Goal: Complete application form: Complete application form

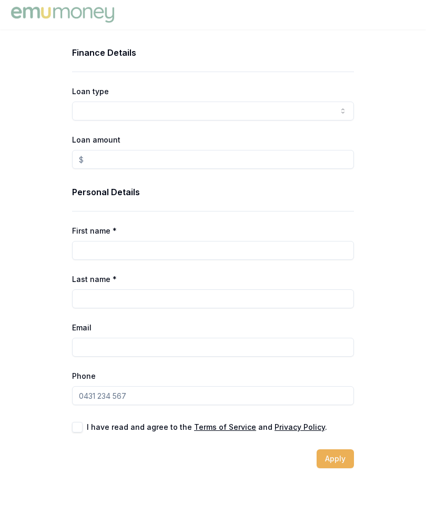
click at [97, 112] on html "Finance Details Loan type Consumer Loan Consumer Asset Commercial Loan Commerci…" at bounding box center [213, 257] width 426 height 514
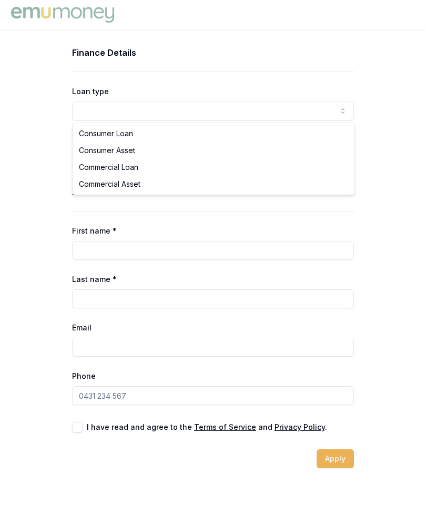
select select "CONSUMER_ASSET"
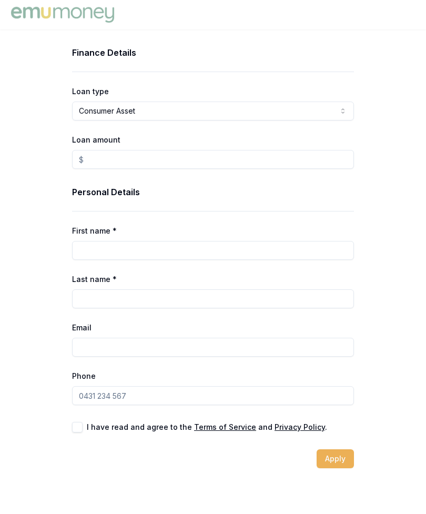
click at [94, 144] on label "Loan amount" at bounding box center [96, 139] width 48 height 9
click at [94, 150] on input "Loan amount" at bounding box center [213, 159] width 282 height 19
click at [105, 154] on input "Loan amount" at bounding box center [213, 159] width 282 height 19
click at [92, 245] on input "First name *" at bounding box center [213, 250] width 282 height 19
type input "$7,500.00"
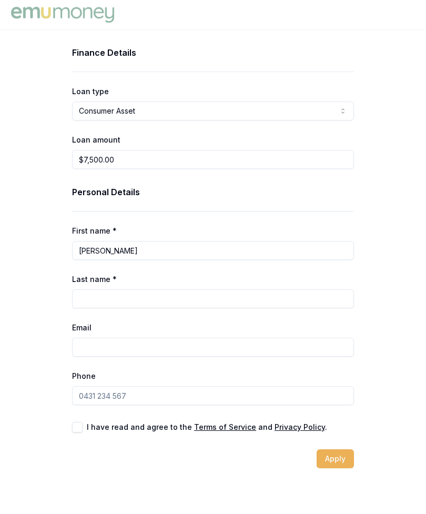
type input "[PERSON_NAME]"
click at [99, 297] on input "Last name *" at bounding box center [213, 299] width 282 height 19
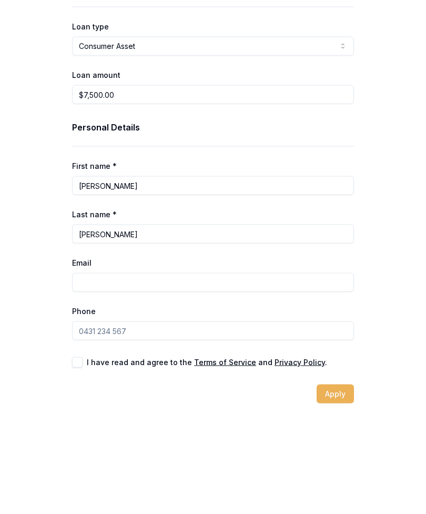
type input "[PERSON_NAME]"
click at [99, 338] on input "Email" at bounding box center [213, 347] width 282 height 19
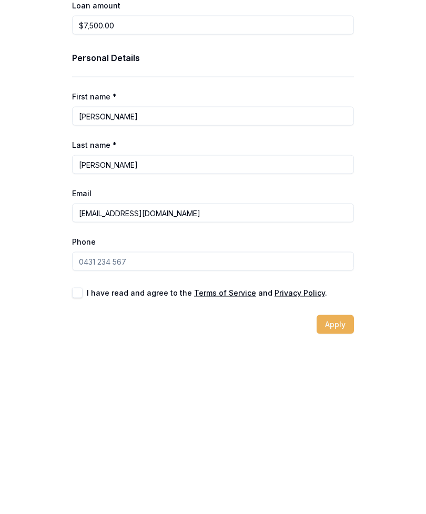
type input "[EMAIL_ADDRESS][DOMAIN_NAME]"
click at [92, 386] on input "Phone" at bounding box center [213, 395] width 282 height 19
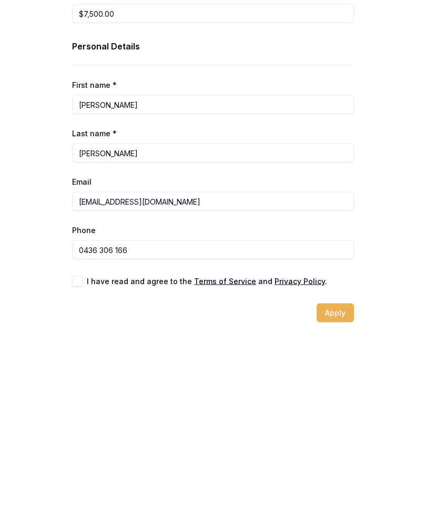
type input "0436 306 166"
click at [83, 422] on div "I have read and agree to the Terms of Service and Privacy Policy ." at bounding box center [213, 427] width 282 height 11
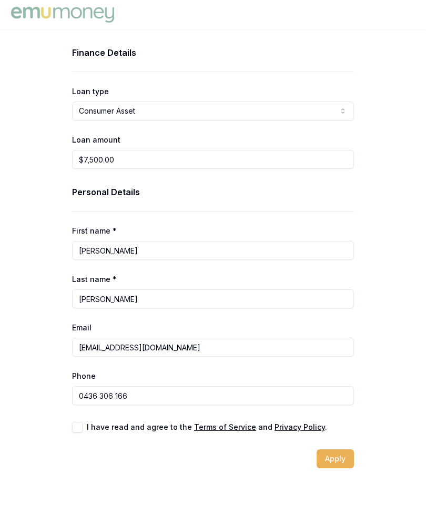
click at [81, 422] on button "button" at bounding box center [77, 427] width 11 height 11
checkbox input "true"
click at [348, 459] on button "Apply" at bounding box center [335, 459] width 37 height 19
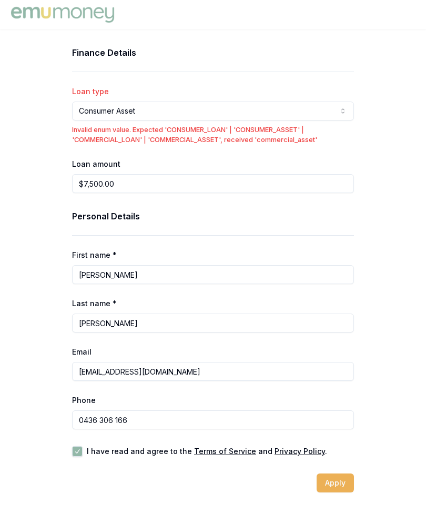
click at [340, 478] on button "Apply" at bounding box center [335, 483] width 37 height 19
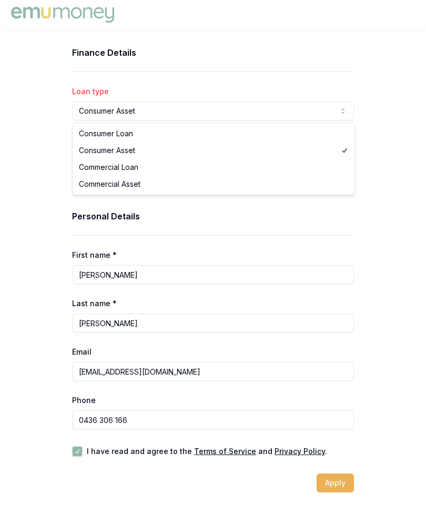
click at [98, 115] on html "Finance Details Loan type Consumer Asset Consumer Loan Consumer Asset Commercia…" at bounding box center [213, 257] width 426 height 514
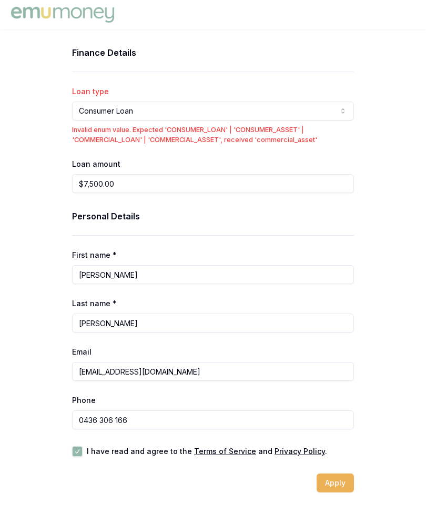
click at [97, 136] on p "Invalid enum value. Expected 'CONSUMER_LOAN' | 'CONSUMER_ASSET' | 'COMMERCIAL_L…" at bounding box center [213, 135] width 282 height 20
click at [32, 159] on div "Finance Details Loan type Consumer Loan Consumer Loan Consumer Asset Commercial…" at bounding box center [213, 269] width 426 height 446
click at [345, 491] on button "Apply" at bounding box center [335, 483] width 37 height 19
click at [327, 488] on button "Apply" at bounding box center [335, 483] width 37 height 19
click at [327, 482] on button "Apply" at bounding box center [335, 483] width 37 height 19
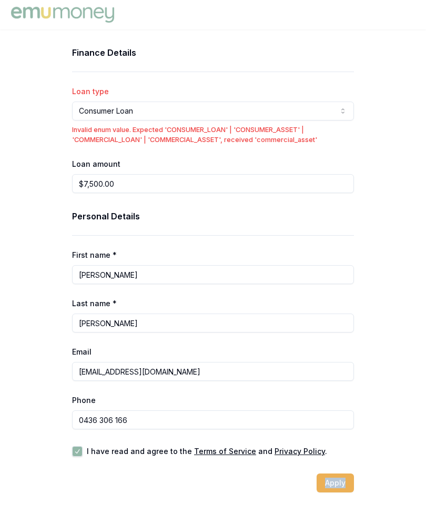
click at [144, 113] on html "Finance Details Loan type Consumer Loan Consumer Loan Consumer Asset Commercial…" at bounding box center [213, 257] width 426 height 514
click at [102, 148] on div "Finance Details Loan type Consumer Asset Consumer Loan Consumer Asset Commercia…" at bounding box center [213, 119] width 282 height 147
click at [144, 107] on html "Finance Details Loan type Consumer Asset Consumer Loan Consumer Asset Commercia…" at bounding box center [213, 257] width 426 height 514
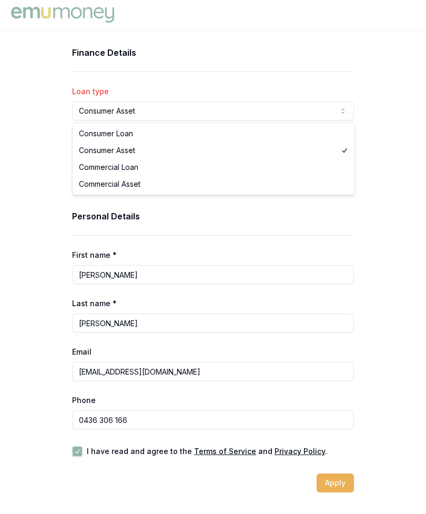
click at [110, 178] on input "$7,500.00" at bounding box center [213, 183] width 282 height 19
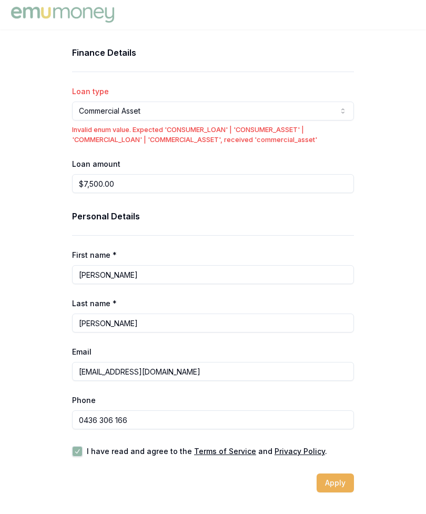
click at [96, 108] on html "Finance Details Loan type Commercial Asset Consumer Loan Consumer Asset Commerc…" at bounding box center [213, 257] width 426 height 514
click at [102, 160] on label "Loan amount" at bounding box center [96, 164] width 48 height 9
click at [102, 174] on input "$7,500.00" at bounding box center [213, 183] width 282 height 19
click at [90, 104] on html "Finance Details Loan type Commercial Loan Consumer Loan Consumer Asset Commerci…" at bounding box center [213, 257] width 426 height 514
click at [102, 132] on p "Invalid enum value. Expected 'CONSUMER_LOAN' | 'CONSUMER_ASSET' | 'COMMERCIAL_L…" at bounding box center [213, 135] width 282 height 20
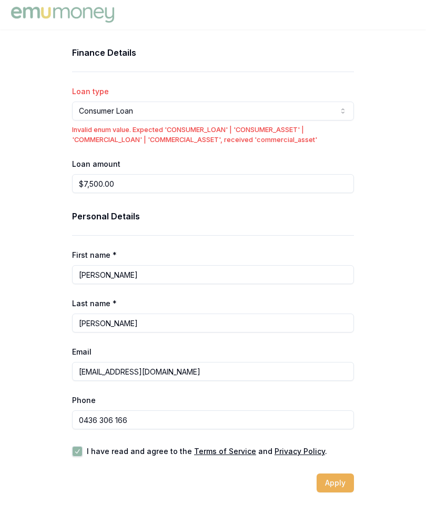
click at [335, 486] on button "Apply" at bounding box center [335, 483] width 37 height 19
click at [334, 486] on button "Apply" at bounding box center [335, 483] width 37 height 19
click at [341, 484] on button "Apply" at bounding box center [335, 483] width 37 height 19
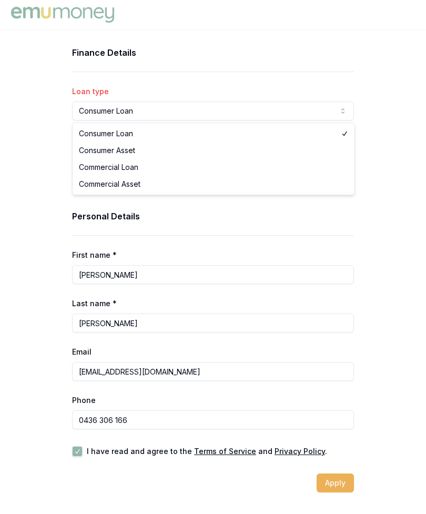
click at [101, 110] on html "Finance Details Loan type Consumer Loan Consumer Loan Consumer Asset Commercial…" at bounding box center [213, 257] width 426 height 514
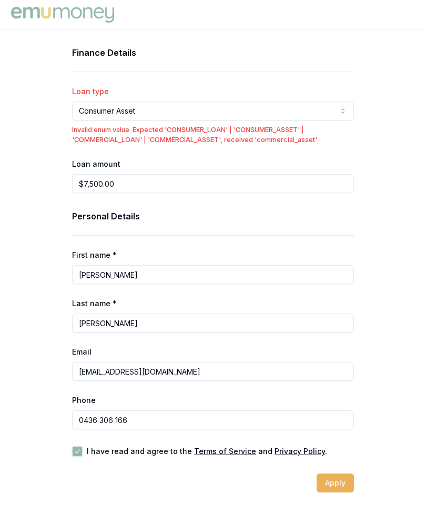
click at [100, 145] on div "Finance Details Loan type Consumer Asset Consumer Loan Consumer Asset Commercia…" at bounding box center [213, 119] width 282 height 147
click at [326, 484] on button "Apply" at bounding box center [335, 483] width 37 height 19
click at [102, 120] on button "Consumer Asset" at bounding box center [213, 111] width 282 height 19
click at [88, 118] on button "Consumer Asset" at bounding box center [213, 111] width 282 height 19
click at [122, 120] on button "Consumer Asset" at bounding box center [213, 111] width 282 height 19
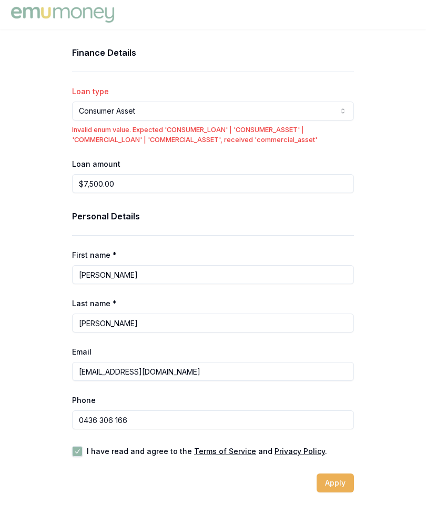
click at [221, 120] on button "Consumer Asset" at bounding box center [213, 111] width 282 height 19
click at [356, 135] on div "Finance Details Loan type Consumer Asset Consumer Loan Consumer Asset Commercia…" at bounding box center [213, 269] width 316 height 446
click at [105, 116] on html "Finance Details Loan type Consumer Asset Consumer Loan Consumer Asset Commercia…" at bounding box center [213, 257] width 426 height 514
click at [108, 167] on label "Loan amount" at bounding box center [96, 164] width 48 height 9
click at [108, 174] on input "$7,500.00" at bounding box center [213, 183] width 282 height 19
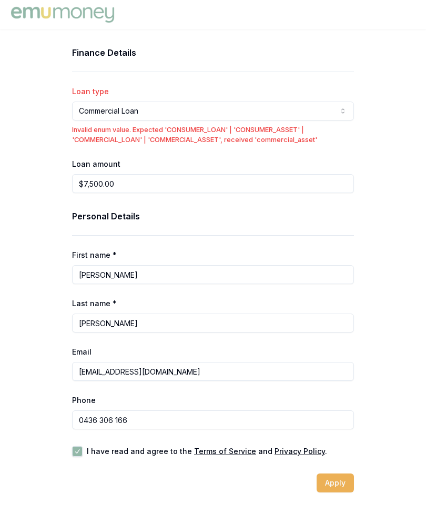
click at [55, 169] on div "Finance Details Loan type Commercial Loan Consumer Loan Consumer Asset Commerci…" at bounding box center [213, 269] width 316 height 446
click at [328, 480] on button "Apply" at bounding box center [335, 483] width 37 height 19
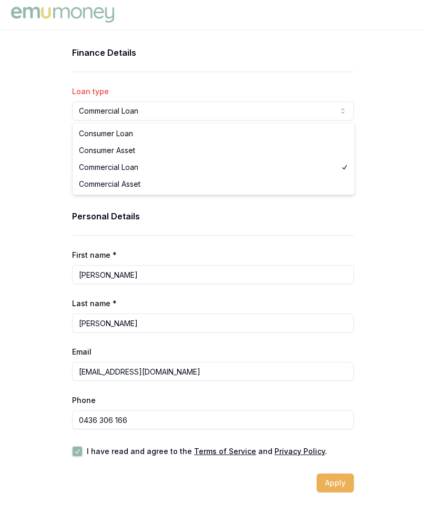
click at [103, 113] on html "Finance Details Loan type Commercial Loan Consumer Loan Consumer Asset Commerci…" at bounding box center [213, 257] width 426 height 514
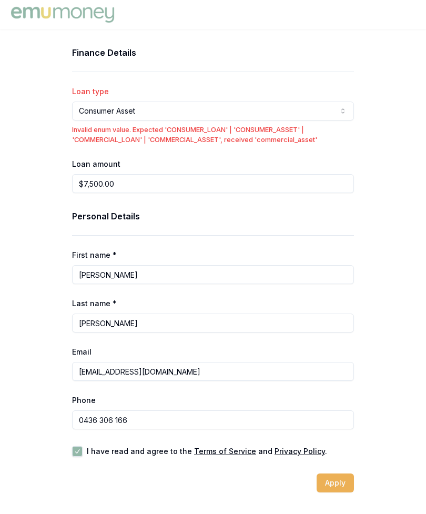
click at [96, 147] on div "Finance Details Loan type Consumer Asset Consumer Loan Consumer Asset Commercia…" at bounding box center [213, 119] width 282 height 147
click at [332, 486] on button "Apply" at bounding box center [335, 483] width 37 height 19
click at [85, 102] on html "Finance Details Loan type Consumer Asset Consumer Loan Consumer Asset Commercia…" at bounding box center [213, 257] width 426 height 514
click at [109, 181] on input "$7,500.00" at bounding box center [213, 183] width 282 height 19
click at [342, 489] on button "Apply" at bounding box center [335, 483] width 37 height 19
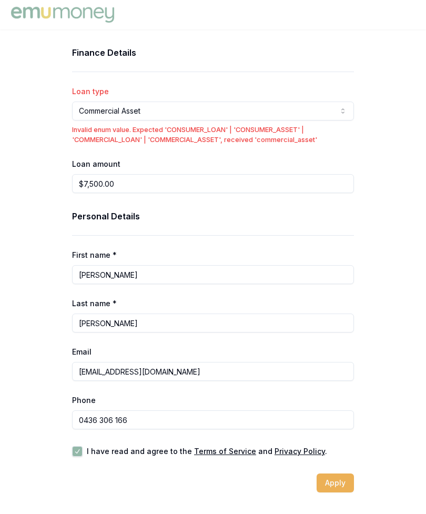
click at [343, 485] on button "Apply" at bounding box center [335, 483] width 37 height 19
click at [98, 109] on html "Finance Details Loan type Commercial Asset Consumer Loan Consumer Asset Commerc…" at bounding box center [213, 257] width 426 height 514
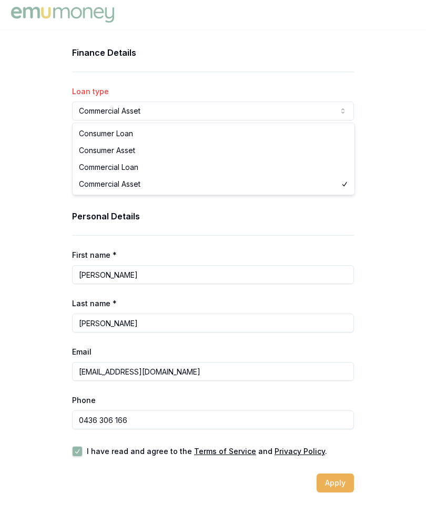
select select "CONSUMER_LOAN"
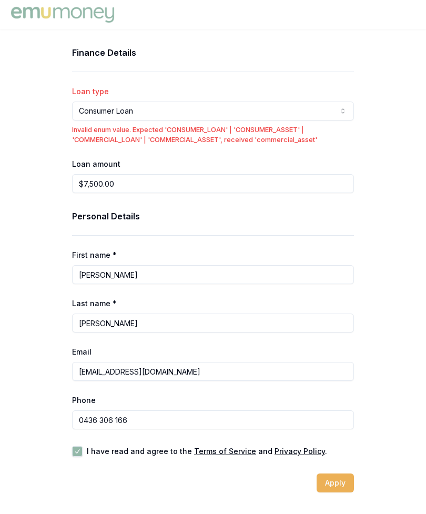
click at [104, 130] on p "Invalid enum value. Expected 'CONSUMER_LOAN' | 'CONSUMER_ASSET' | 'COMMERCIAL_L…" at bounding box center [213, 135] width 282 height 20
click at [334, 478] on button "Apply" at bounding box center [335, 483] width 37 height 19
click at [340, 489] on button "Apply" at bounding box center [335, 483] width 37 height 19
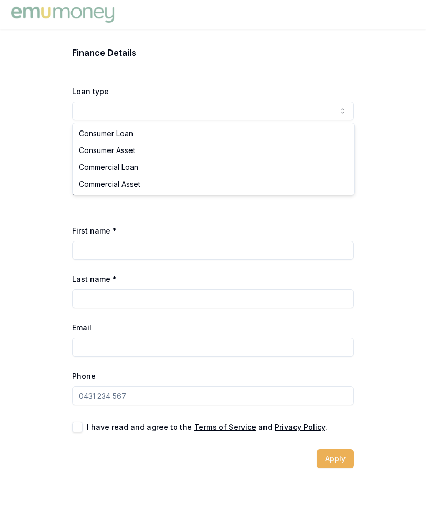
click at [107, 116] on html "Finance Details Loan type Consumer Loan Consumer Asset Commercial Loan Commerci…" at bounding box center [213, 257] width 426 height 514
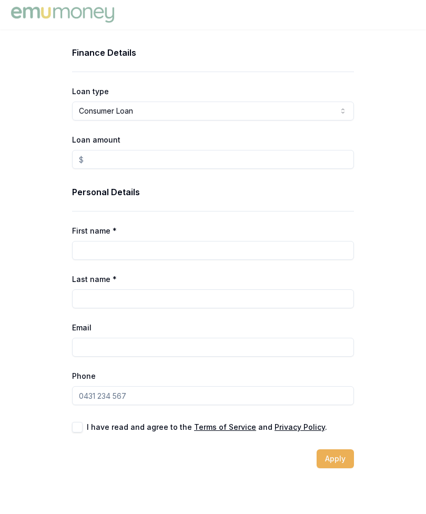
click at [99, 131] on div "Finance Details Loan type Consumer Loan Consumer Loan Consumer Asset Commercial…" at bounding box center [213, 107] width 282 height 123
click at [99, 151] on input "Loan amount" at bounding box center [213, 159] width 282 height 19
click at [115, 246] on input "First name *" at bounding box center [213, 250] width 282 height 19
type input "$5,000.00"
type input "[PERSON_NAME]"
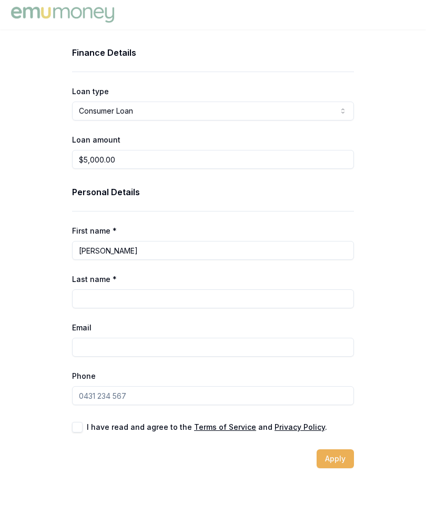
click at [99, 299] on input "Last name *" at bounding box center [213, 299] width 282 height 19
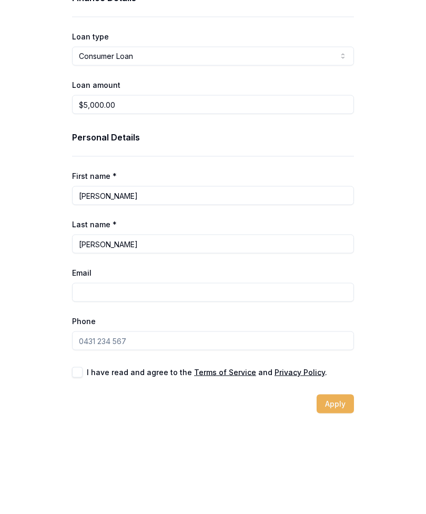
type input "[PERSON_NAME]"
click at [94, 338] on input "Email" at bounding box center [213, 347] width 282 height 19
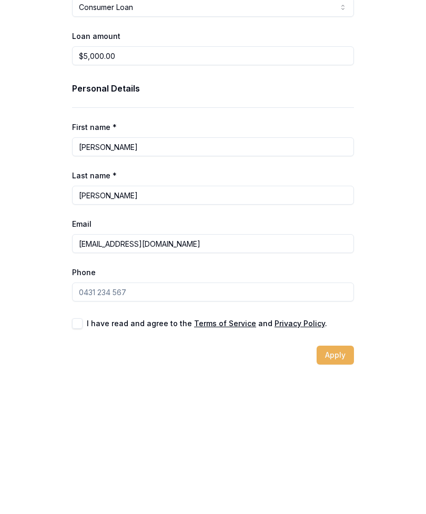
type input "[EMAIL_ADDRESS][DOMAIN_NAME]"
click at [93, 386] on input "Phone" at bounding box center [213, 395] width 282 height 19
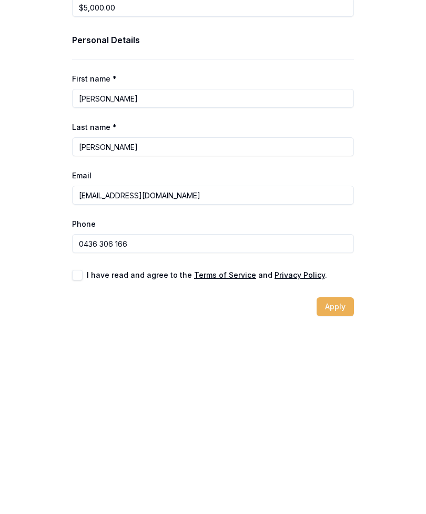
type input "0436 306 166"
click at [82, 422] on button "button" at bounding box center [77, 427] width 11 height 11
checkbox input "true"
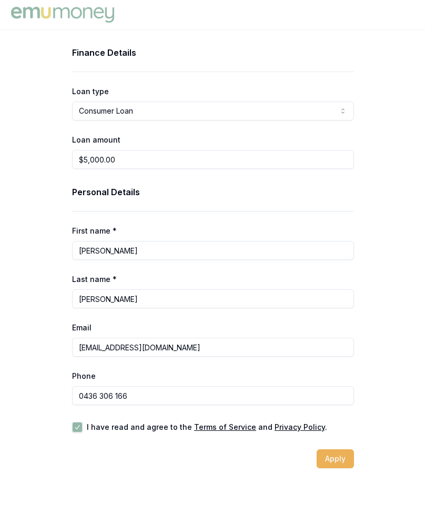
click at [339, 464] on button "Apply" at bounding box center [335, 459] width 37 height 19
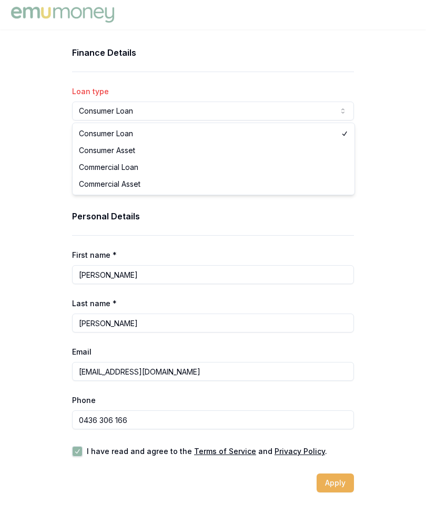
click at [103, 116] on html "Finance Details Loan type Consumer Loan Consumer Loan Consumer Asset Commercial…" at bounding box center [213, 257] width 426 height 514
click at [95, 148] on div "Finance Details Loan type Consumer Loan Consumer Loan Consumer Asset Commercial…" at bounding box center [213, 119] width 282 height 147
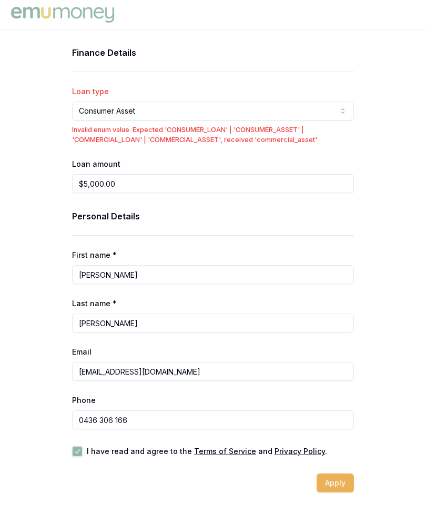
click at [334, 481] on button "Apply" at bounding box center [335, 483] width 37 height 19
click at [337, 480] on button "Apply" at bounding box center [335, 483] width 37 height 19
click at [342, 481] on button "Apply" at bounding box center [335, 483] width 37 height 19
click at [341, 481] on button "Apply" at bounding box center [335, 483] width 37 height 19
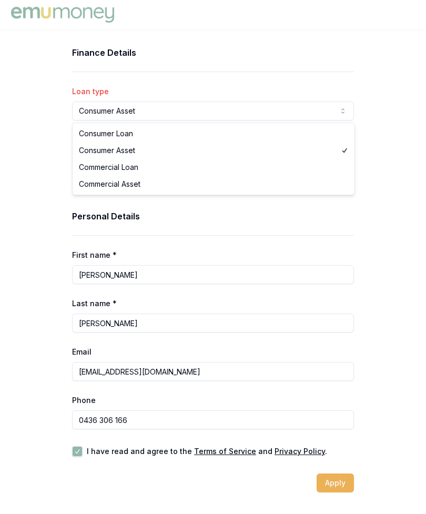
click at [95, 107] on html "Finance Details Loan type Consumer Asset Consumer Loan Consumer Asset Commercia…" at bounding box center [213, 257] width 426 height 514
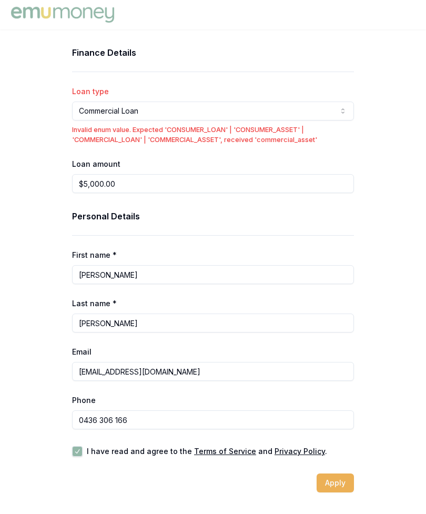
click at [114, 165] on label "Loan amount" at bounding box center [96, 164] width 48 height 9
click at [114, 174] on input "$5,000.00" at bounding box center [213, 183] width 282 height 19
click at [333, 481] on button "Apply" at bounding box center [335, 483] width 37 height 19
click at [340, 478] on button "Apply" at bounding box center [335, 483] width 37 height 19
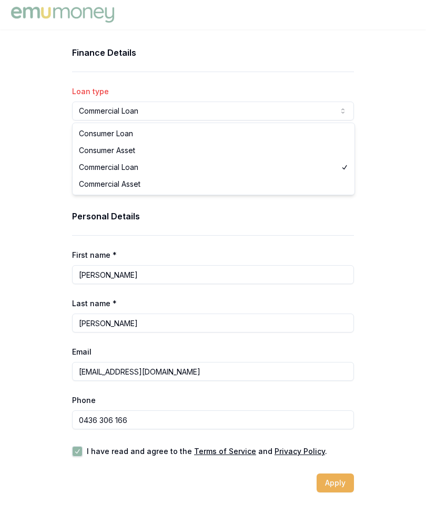
click at [105, 116] on html "Finance Details Loan type Commercial Loan Consumer Loan Consumer Asset Commerci…" at bounding box center [213, 257] width 426 height 514
select select "COMMERCIAL_ASSET"
click at [116, 187] on input "$5,000.00" at bounding box center [213, 183] width 282 height 19
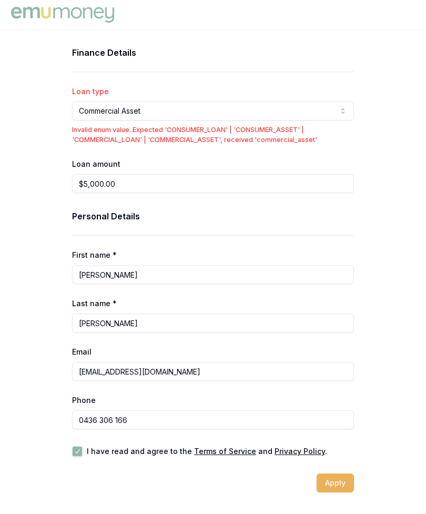
click at [30, 229] on div "Finance Details Loan type Commercial Asset Consumer Loan Consumer Asset Commerc…" at bounding box center [213, 269] width 426 height 446
click at [337, 485] on button "Apply" at bounding box center [335, 483] width 37 height 19
click at [340, 484] on button "Apply" at bounding box center [335, 483] width 37 height 19
